Goal: Task Accomplishment & Management: Manage account settings

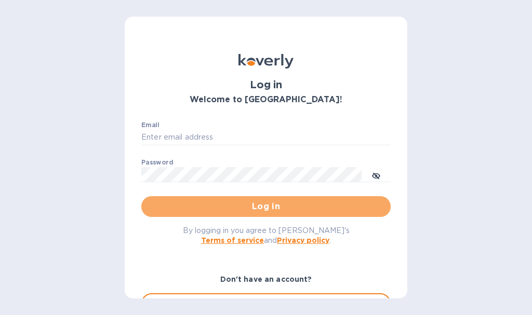
type input "[EMAIL_ADDRESS][DOMAIN_NAME]"
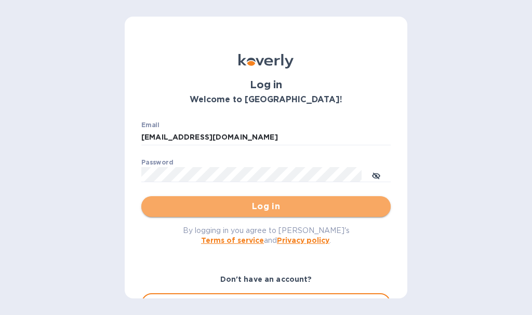
click at [270, 206] on span "Log in" at bounding box center [266, 207] width 233 height 12
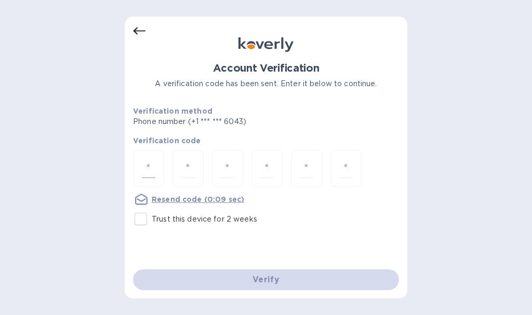
click at [149, 172] on input "number" at bounding box center [149, 168] width 14 height 19
type input "2"
type input "3"
type input "7"
type input "8"
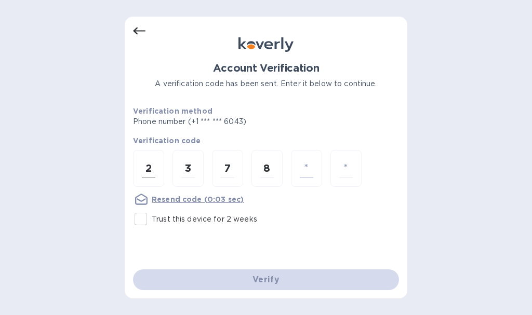
type input "8"
type input "3"
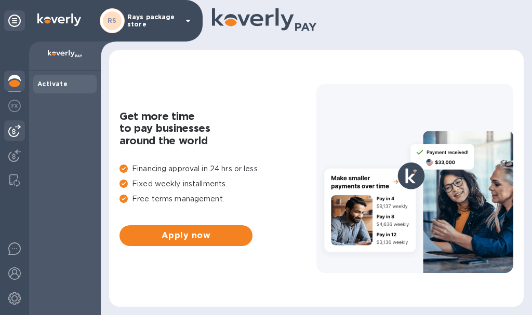
click at [18, 134] on img at bounding box center [14, 131] width 12 height 12
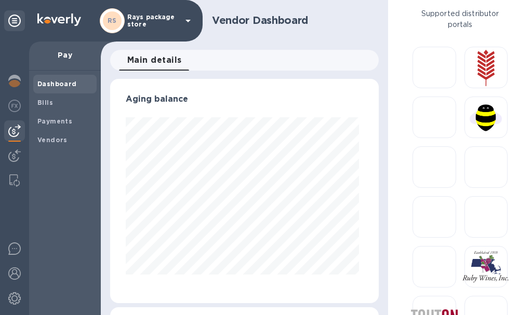
scroll to position [224, 265]
click at [46, 125] on span "Payments" at bounding box center [54, 121] width 35 height 10
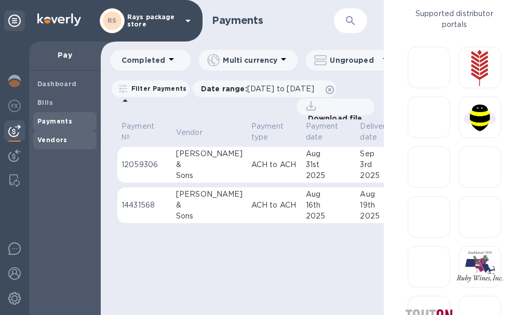
drag, startPoint x: 61, startPoint y: 141, endPoint x: 60, endPoint y: 136, distance: 5.3
click at [62, 141] on b "Vendors" at bounding box center [52, 140] width 30 height 8
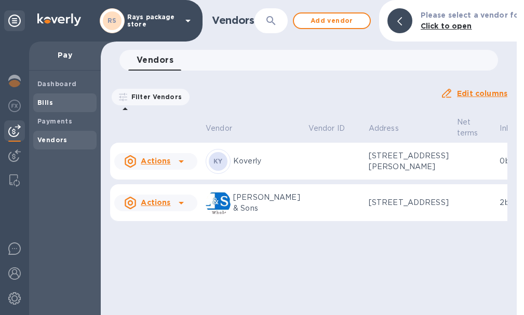
click at [48, 99] on b "Bills" at bounding box center [45, 103] width 16 height 8
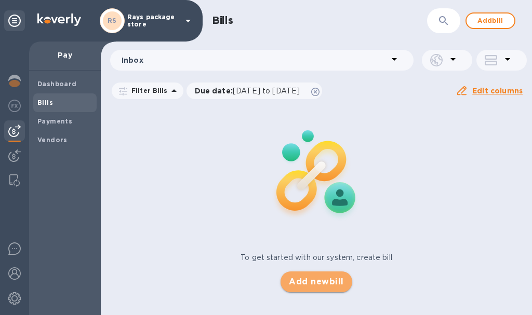
click at [300, 287] on span "Add new bill" at bounding box center [316, 282] width 55 height 12
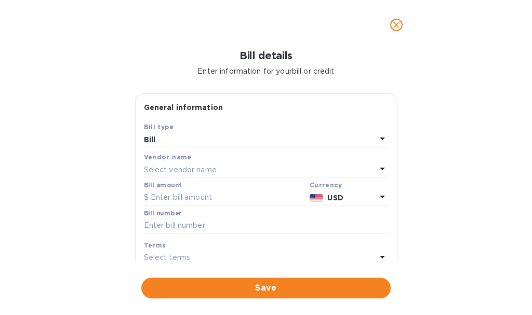
click at [177, 168] on p "Select vendor name" at bounding box center [180, 170] width 73 height 11
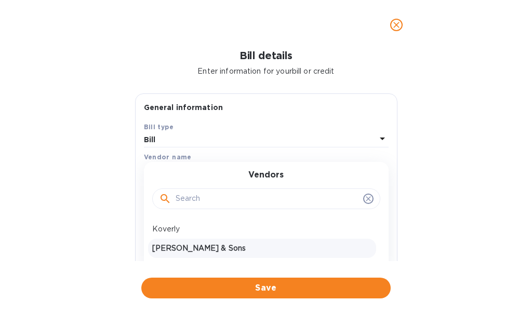
click at [184, 251] on p "Zall & Sons" at bounding box center [262, 248] width 220 height 11
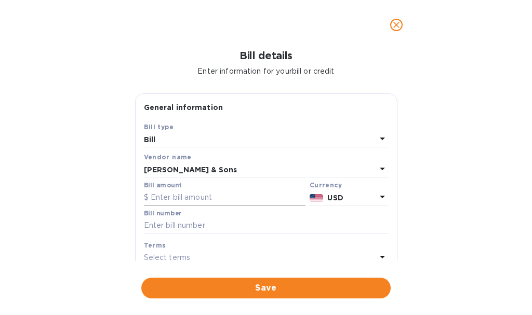
click at [201, 199] on input "text" at bounding box center [225, 198] width 162 height 16
type input "1,737.60"
click at [190, 227] on input "text" at bounding box center [266, 226] width 245 height 16
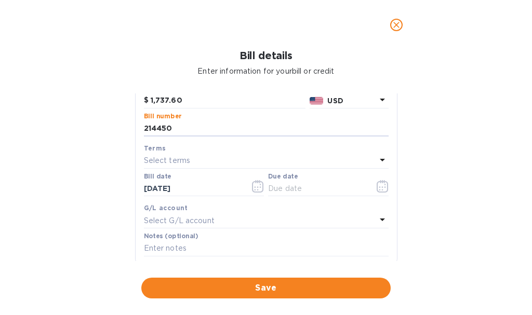
scroll to position [104, 0]
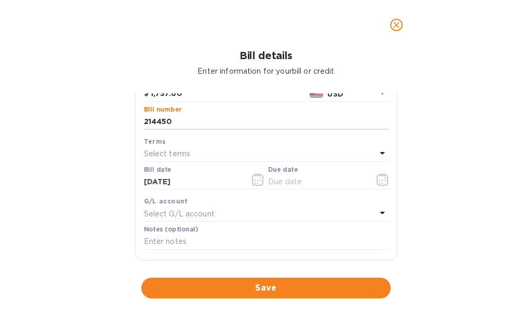
type input "214450"
click at [214, 153] on div "Select terms" at bounding box center [260, 154] width 232 height 15
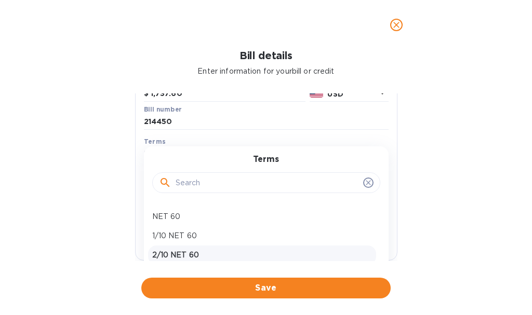
scroll to position [221, 0]
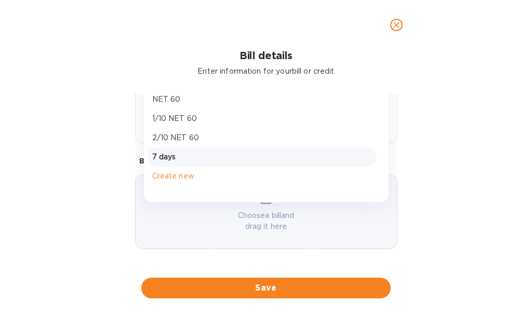
click at [177, 158] on p "7 days" at bounding box center [262, 157] width 220 height 11
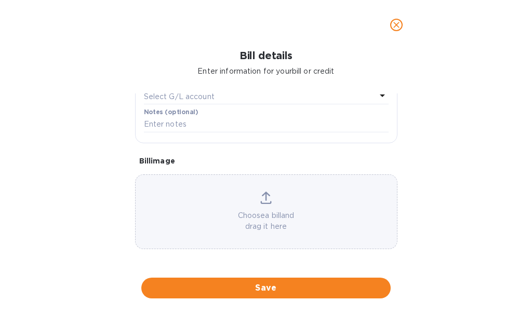
type input "09/20/2025"
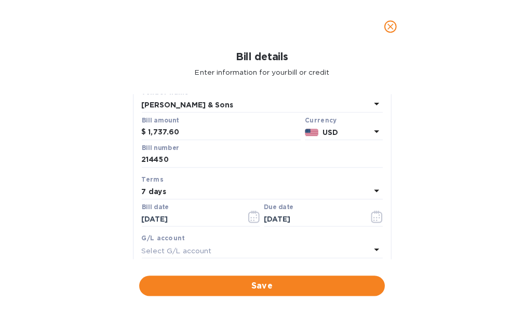
scroll to position [117, 0]
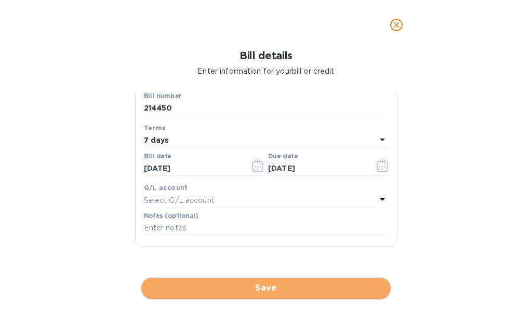
click at [221, 289] on span "Save" at bounding box center [266, 288] width 233 height 12
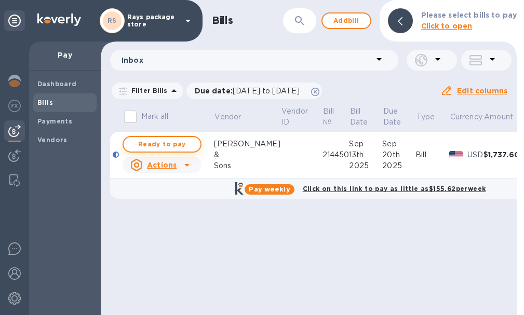
click at [172, 141] on span "Ready to pay" at bounding box center [162, 144] width 60 height 12
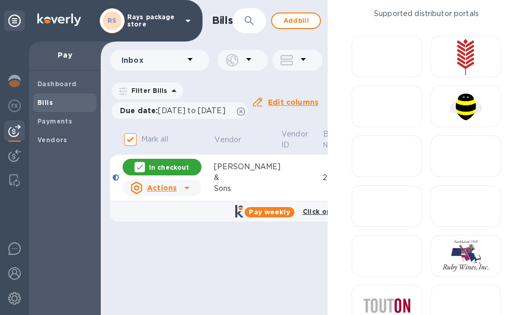
checkbox input "false"
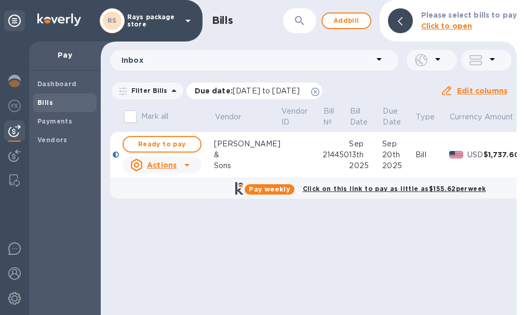
click at [300, 88] on span "07/15/2025 to 11/12/2025" at bounding box center [266, 91] width 67 height 8
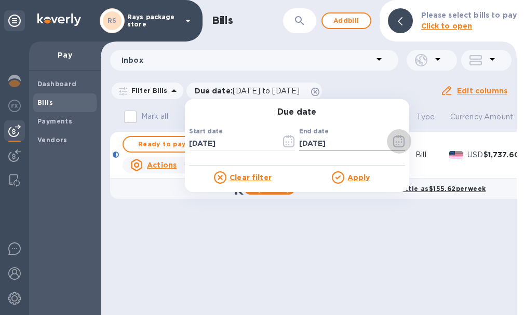
click at [393, 141] on icon "button" at bounding box center [399, 141] width 12 height 12
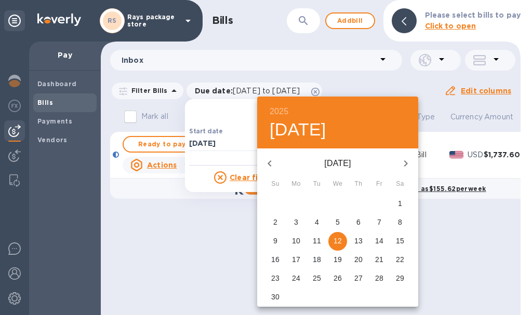
click at [361, 242] on p "13" at bounding box center [358, 241] width 8 height 10
type input "11/13/2025"
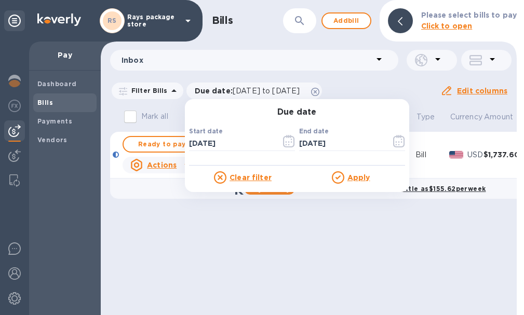
click at [339, 179] on icon at bounding box center [338, 177] width 12 height 12
click at [332, 177] on icon at bounding box center [338, 177] width 12 height 12
click at [348, 177] on u "Apply" at bounding box center [359, 178] width 23 height 8
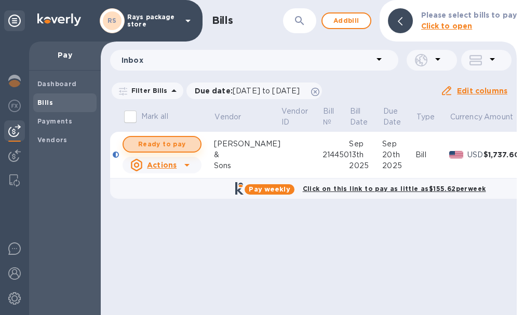
click at [173, 141] on span "Ready to pay" at bounding box center [162, 144] width 60 height 12
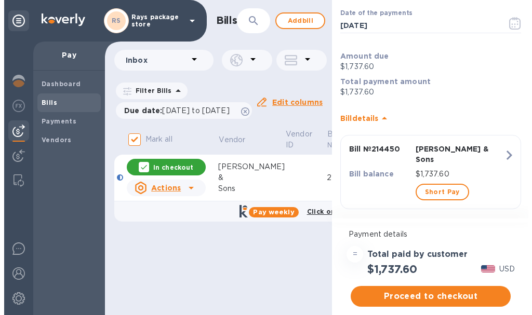
scroll to position [0, 0]
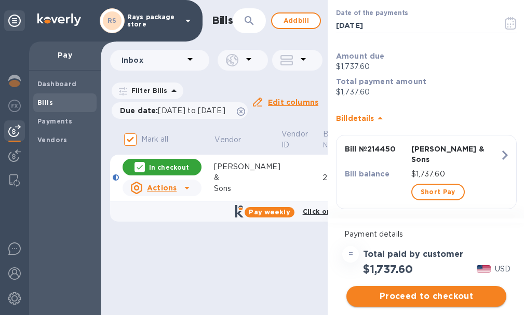
click at [407, 296] on span "Proceed to checkout" at bounding box center [426, 296] width 143 height 12
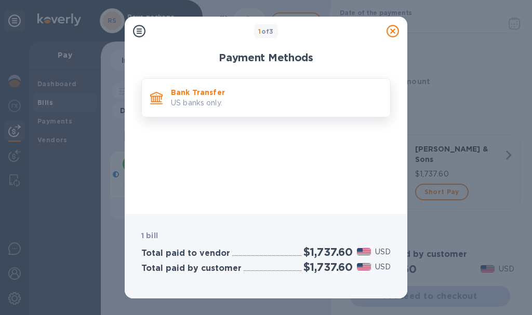
click at [244, 102] on p "US banks only." at bounding box center [276, 103] width 211 height 11
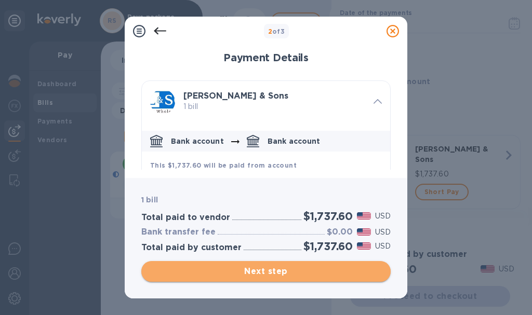
click at [286, 273] on span "Next step" at bounding box center [266, 271] width 233 height 12
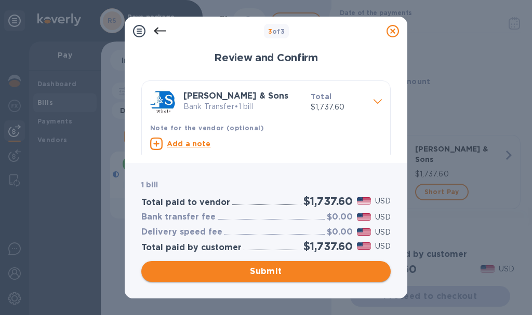
click at [290, 274] on span "Submit" at bounding box center [266, 271] width 233 height 12
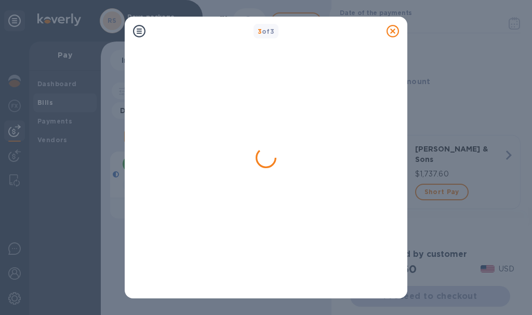
checkbox input "false"
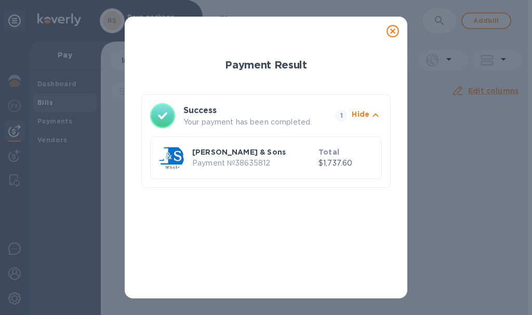
click at [395, 30] on icon at bounding box center [393, 31] width 12 height 12
